Goal: Communication & Community: Answer question/provide support

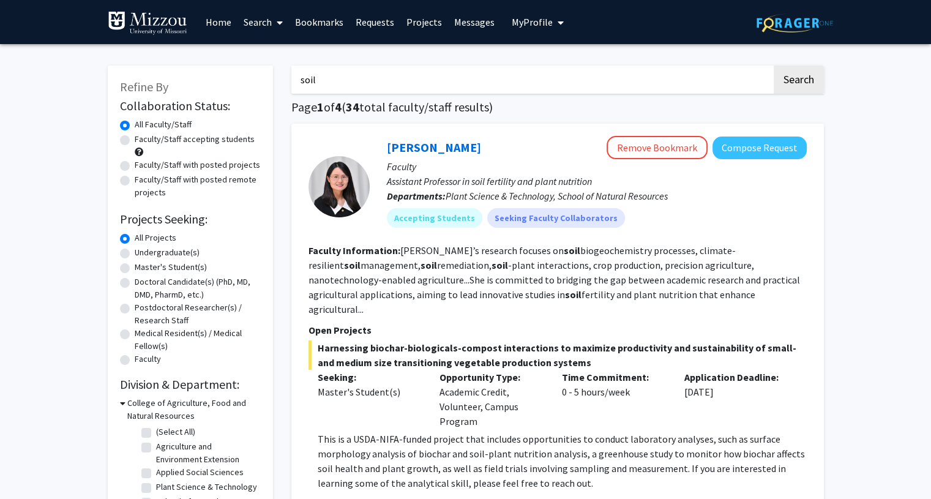
click at [463, 27] on link "Messages" at bounding box center [474, 22] width 53 height 43
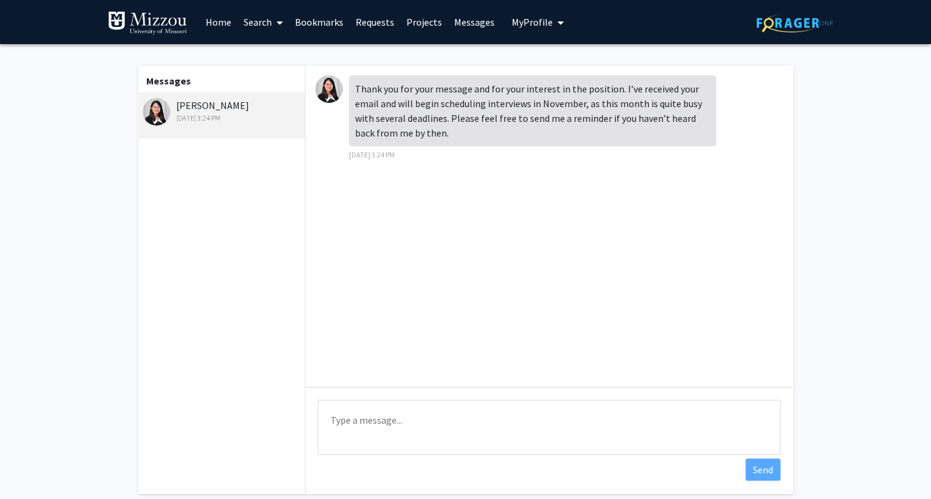
click at [428, 415] on textarea "Type a message" at bounding box center [549, 427] width 463 height 55
click at [506, 422] on textarea "Fantastic! again, I truely apritiate the oprotunity" at bounding box center [549, 427] width 463 height 55
click at [536, 421] on textarea "Fantastic! again, I truly appreciate the opportunity" at bounding box center [549, 427] width 463 height 55
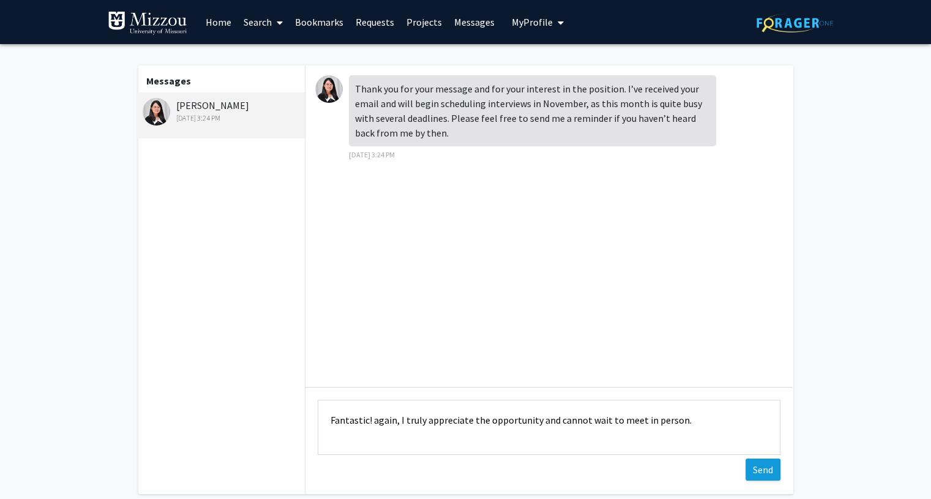
type textarea "Fantastic! again, I truly appreciate the opportunity and cannot wait to meet in…"
click at [752, 463] on button "Send" at bounding box center [763, 469] width 35 height 22
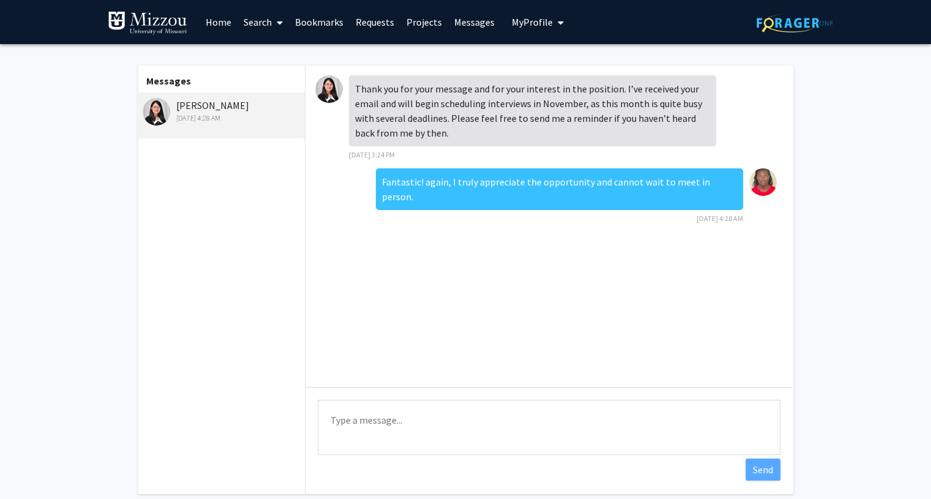
click at [435, 176] on div "Fantastic! again, I truly appreciate the opportunity and cannot wait to meet in…" at bounding box center [559, 189] width 367 height 42
click at [443, 189] on div "Fantastic! again, I truly appreciate the opportunity and cannot wait to meet in…" at bounding box center [559, 189] width 367 height 42
click at [583, 227] on div "Thank you for your message and for your interest in the position. I’ve received…" at bounding box center [548, 225] width 487 height 321
click at [693, 181] on div "Fantastic! again, I truly appreciate the opportunity and cannot wait to meet in…" at bounding box center [559, 189] width 367 height 42
click at [271, 37] on link "Search" at bounding box center [262, 22] width 51 height 43
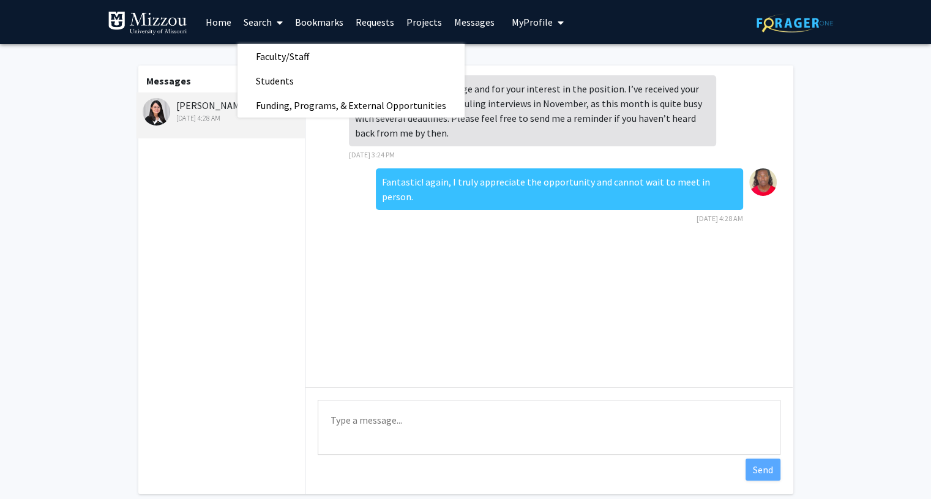
click at [271, 37] on link "Search" at bounding box center [262, 22] width 51 height 43
